Goal: Purchase product/service

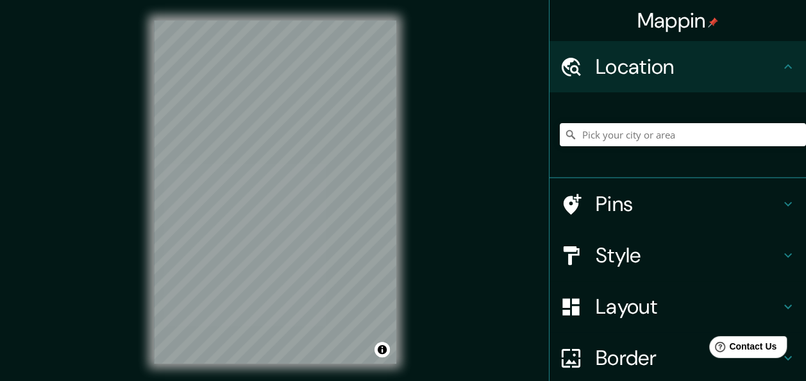
click at [151, 217] on div "© Mapbox © OpenStreetMap Improve this map" at bounding box center [274, 192] width 283 height 384
click at [592, 135] on input "Pick your city or area" at bounding box center [683, 134] width 246 height 23
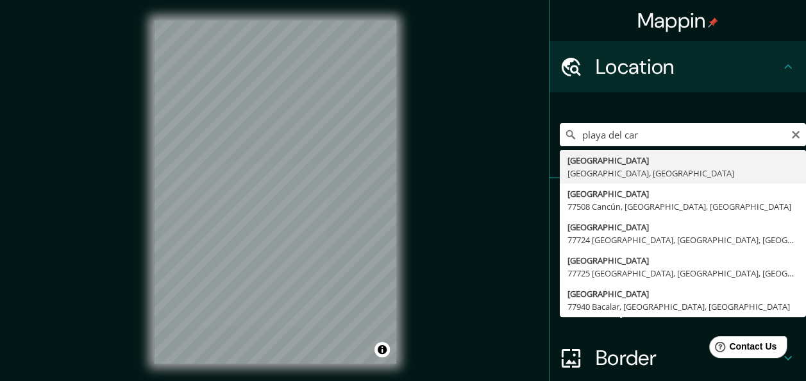
type input "[GEOGRAPHIC_DATA], [GEOGRAPHIC_DATA], [GEOGRAPHIC_DATA]"
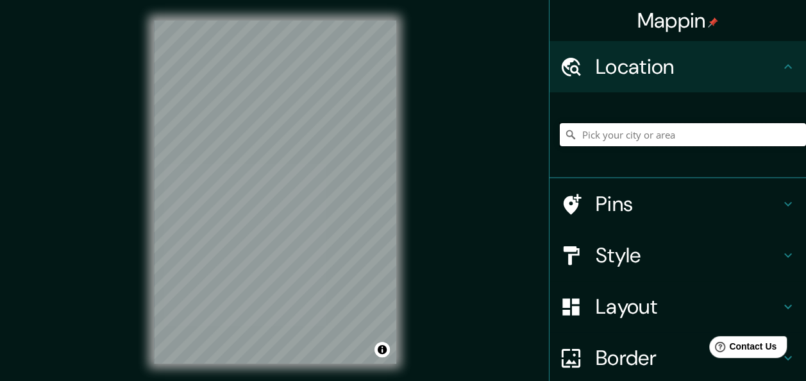
click at [617, 132] on input "Pick your city or area" at bounding box center [683, 134] width 246 height 23
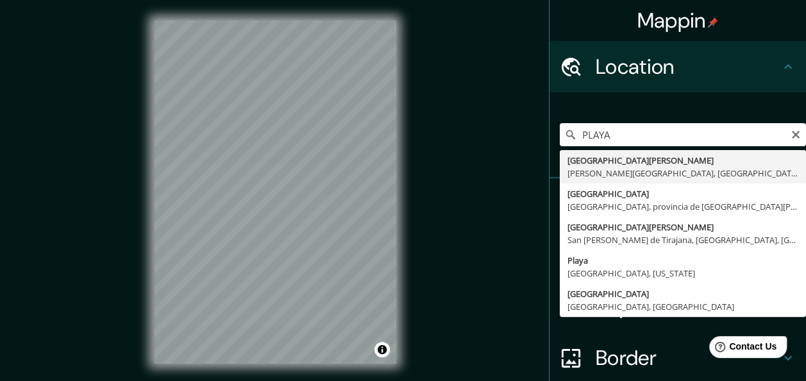
type input "[GEOGRAPHIC_DATA][PERSON_NAME], [PERSON_NAME][GEOGRAPHIC_DATA], [GEOGRAPHIC_DAT…"
